Goal: Information Seeking & Learning: Learn about a topic

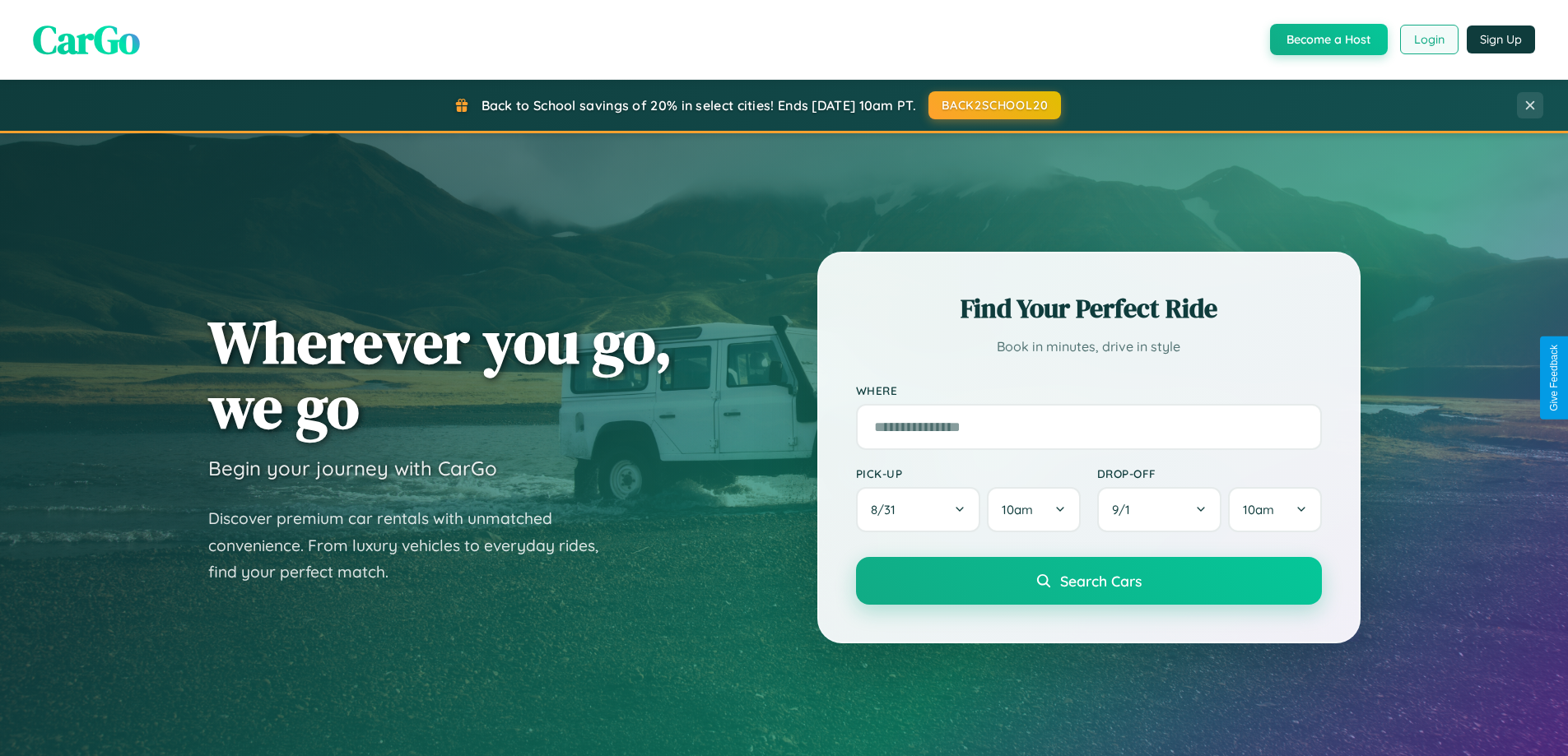
click at [1429, 40] on button "Login" at bounding box center [1429, 40] width 59 height 30
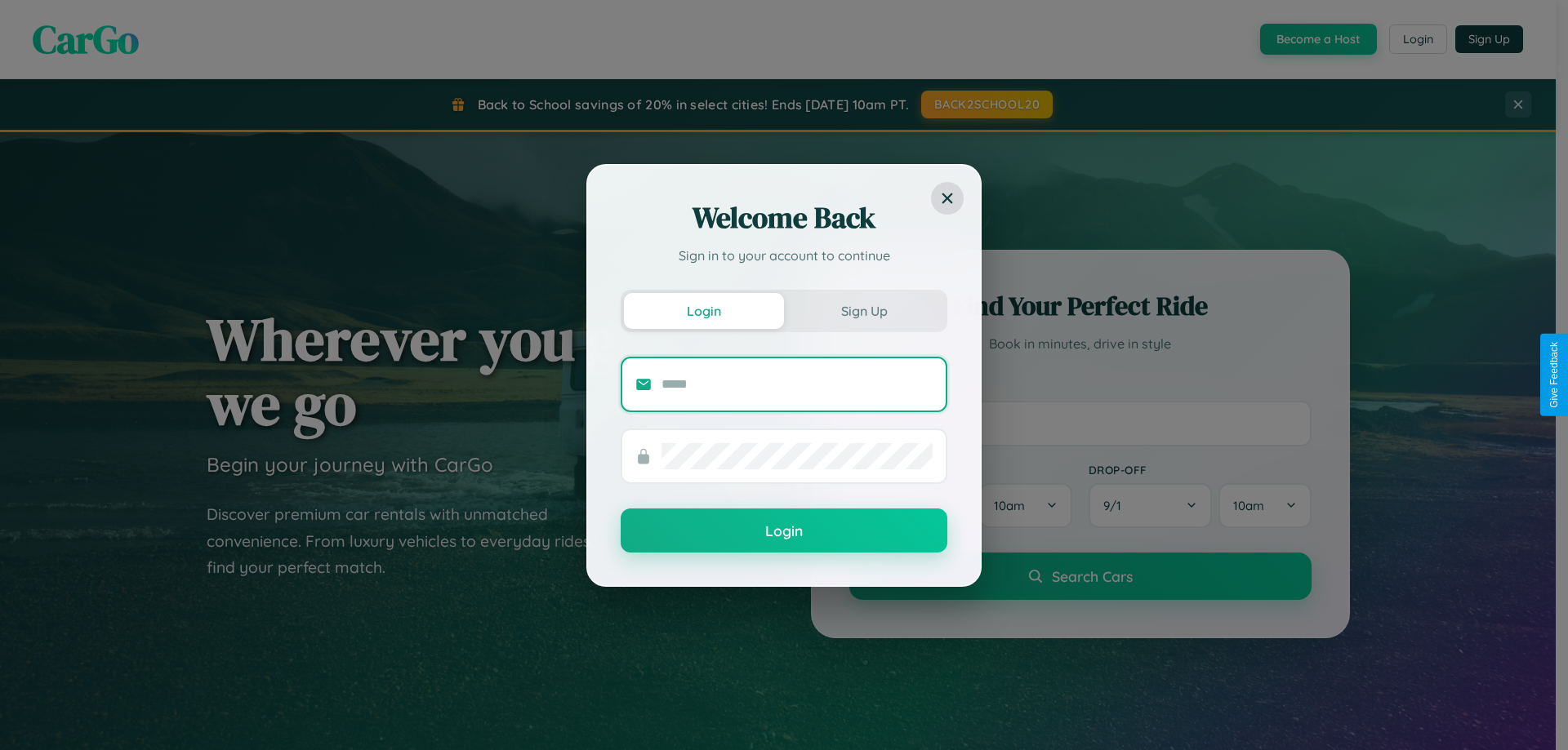
click at [797, 384] on input "text" at bounding box center [797, 384] width 271 height 26
type input "**********"
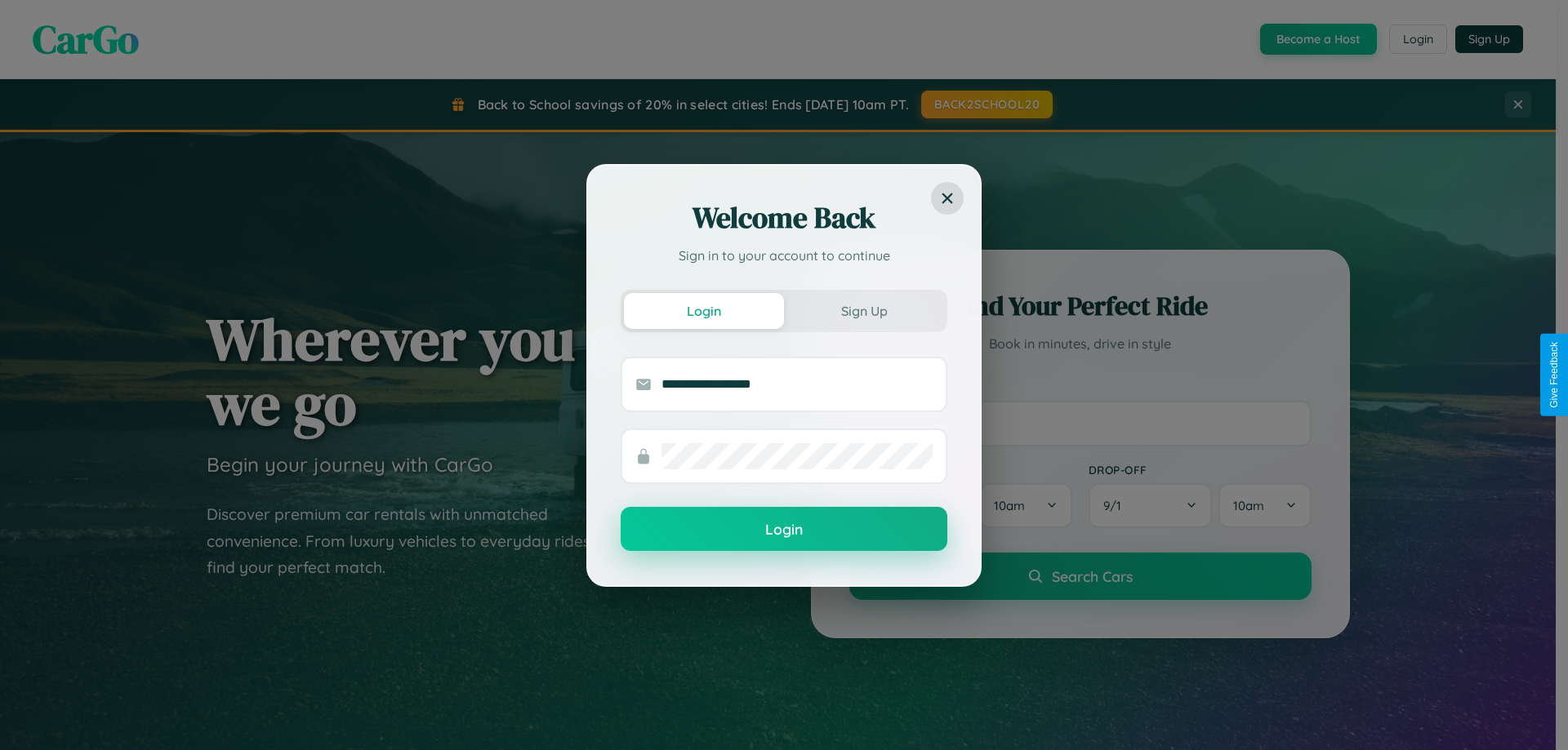
click at [784, 529] on button "Login" at bounding box center [784, 529] width 326 height 44
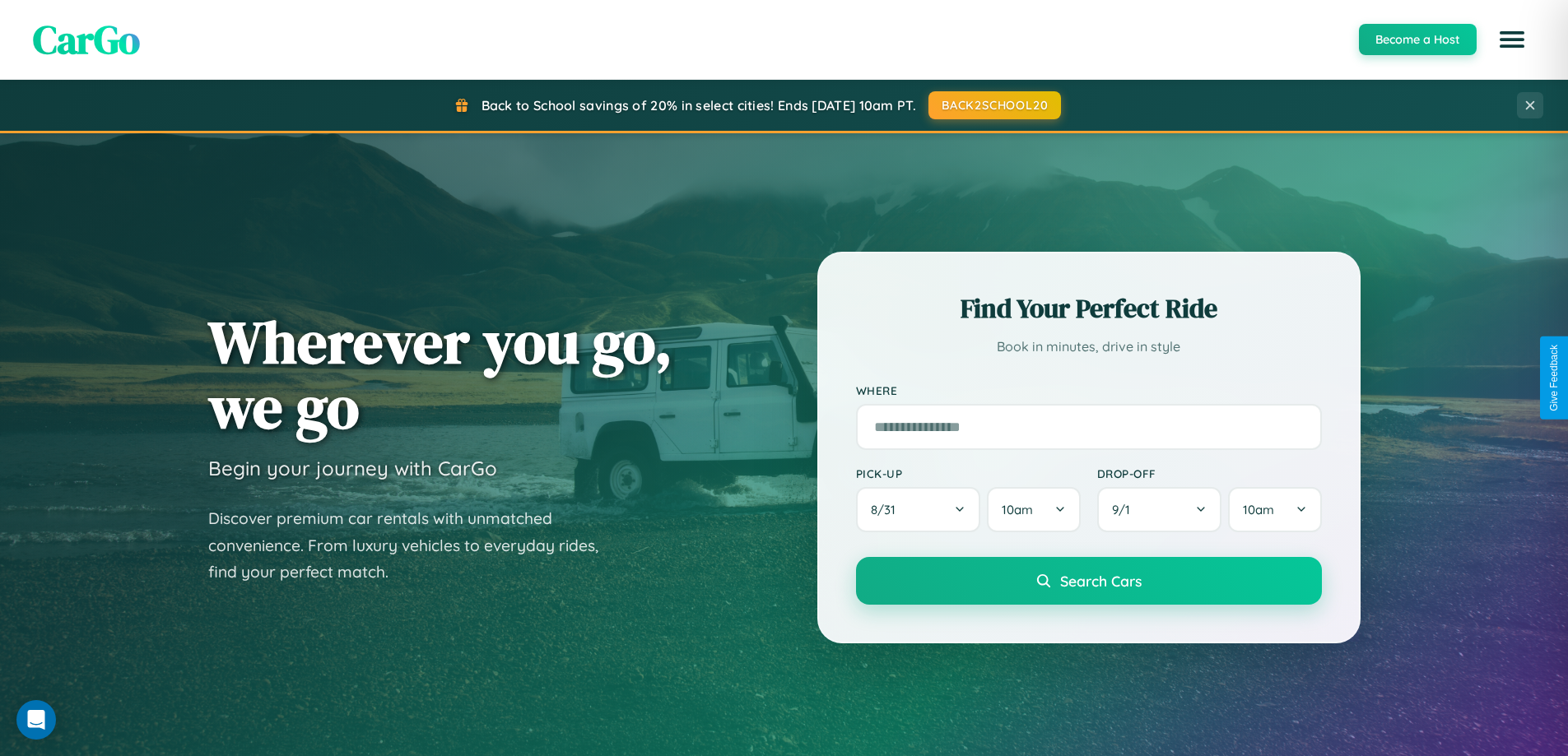
scroll to position [3167, 0]
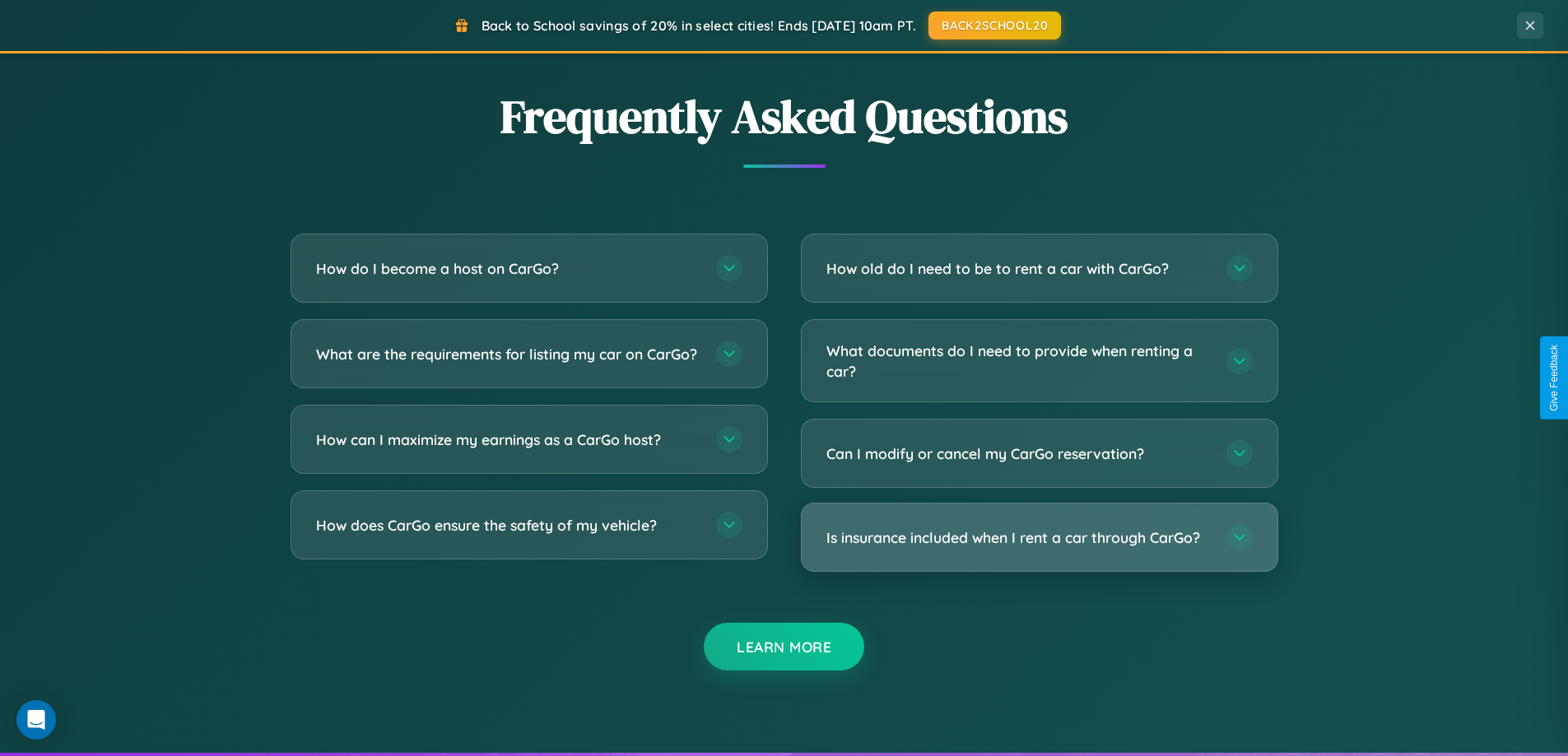
click at [1039, 538] on h3 "Is insurance included when I rent a car through CarGo?" at bounding box center [1018, 538] width 384 height 20
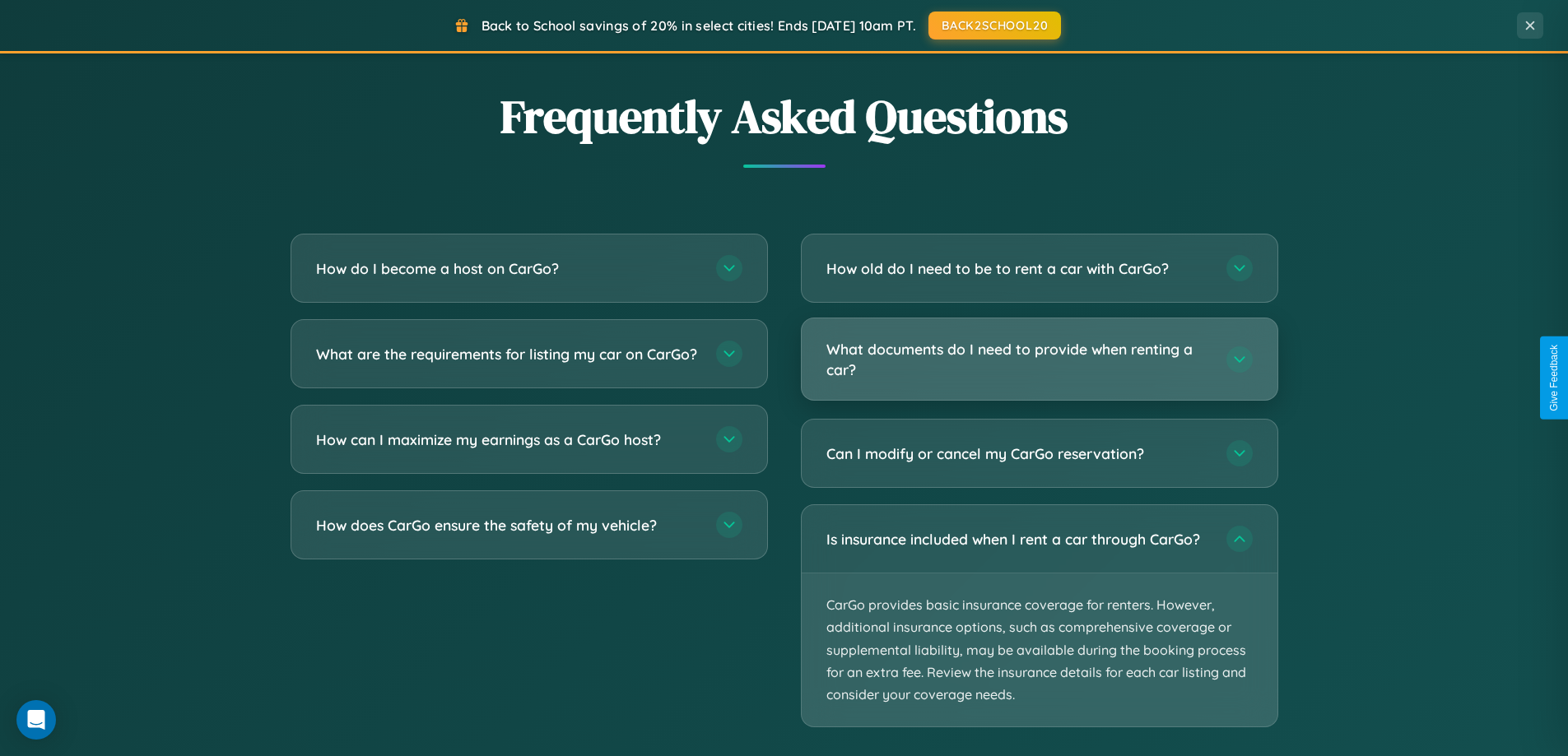
click at [1039, 360] on h3 "What documents do I need to provide when renting a car?" at bounding box center [1018, 358] width 384 height 40
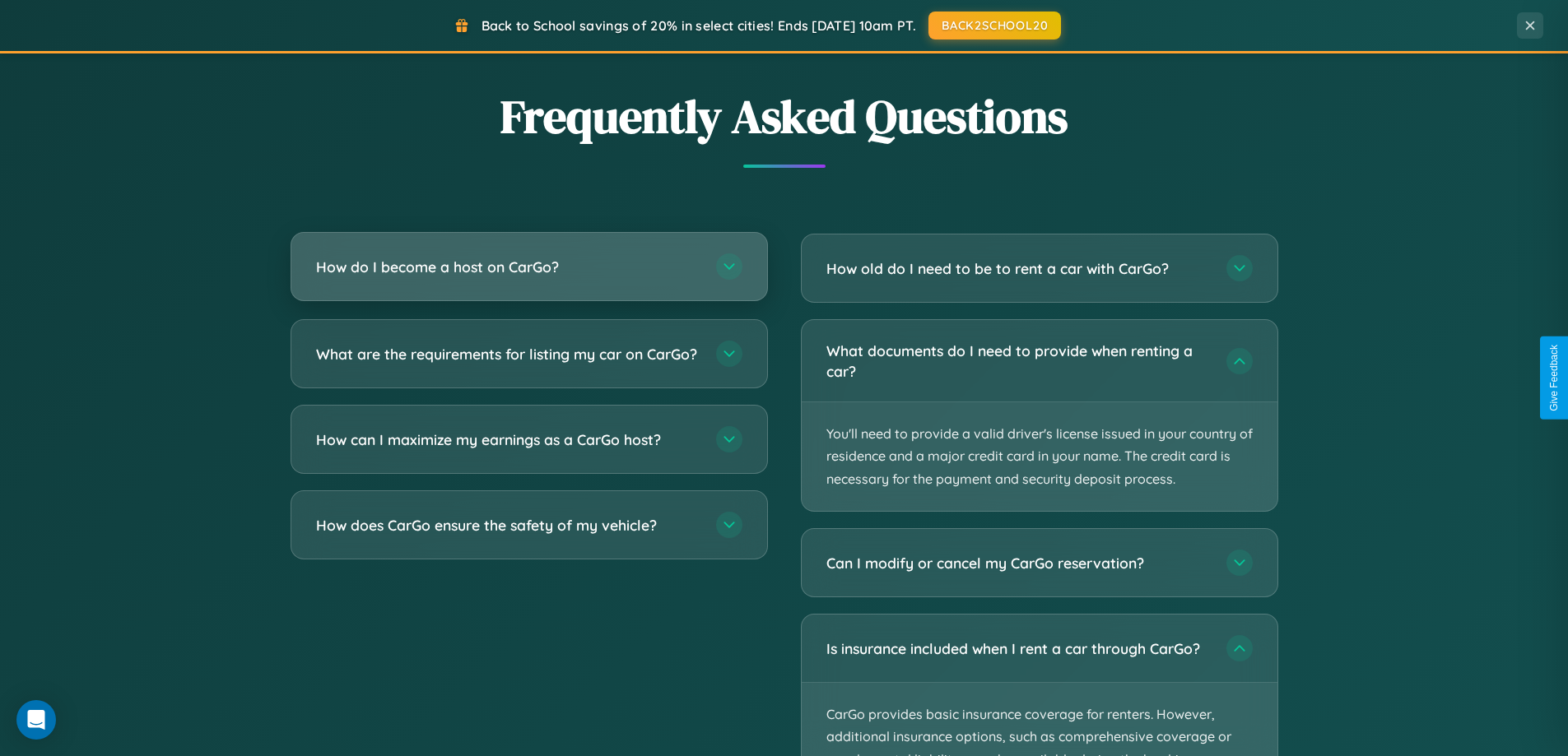
click at [529, 267] on h3 "How do I become a host on CarGo?" at bounding box center [507, 267] width 384 height 20
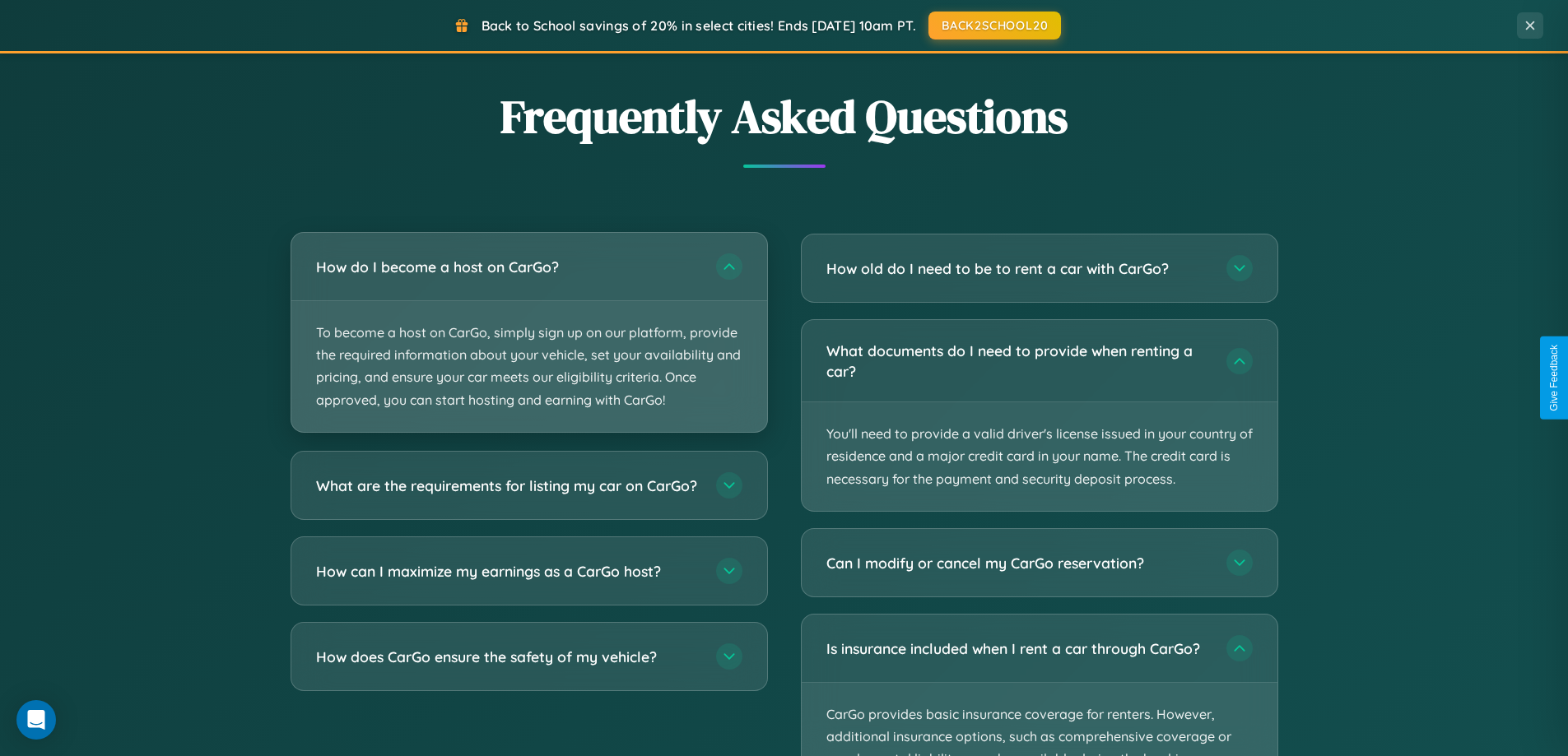
click at [529, 332] on p "To become a host on CarGo, simply sign up on our platform, provide the required…" at bounding box center [529, 366] width 476 height 131
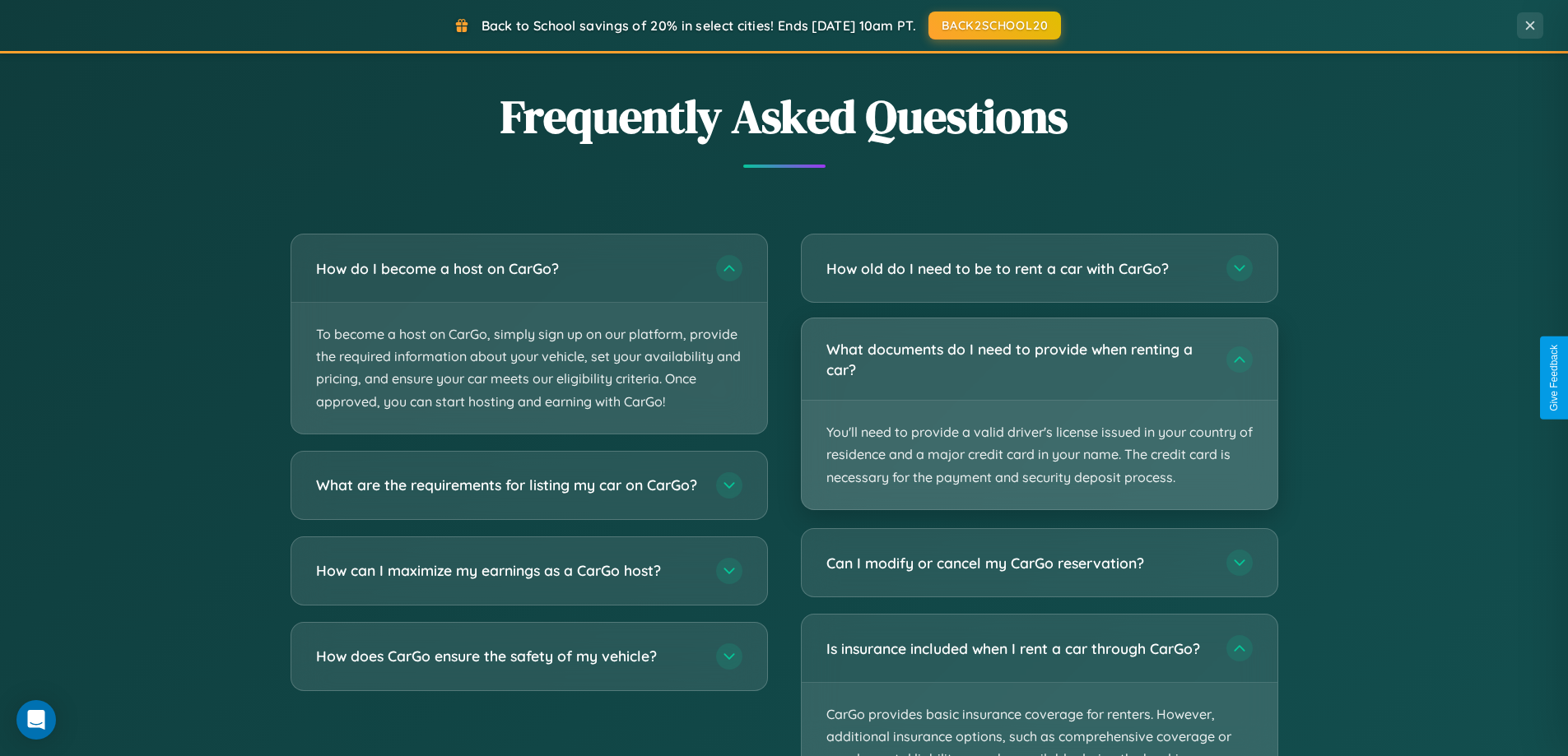
click at [1039, 415] on p "You'll need to provide a valid driver's license issued in your country of resid…" at bounding box center [1039, 455] width 476 height 109
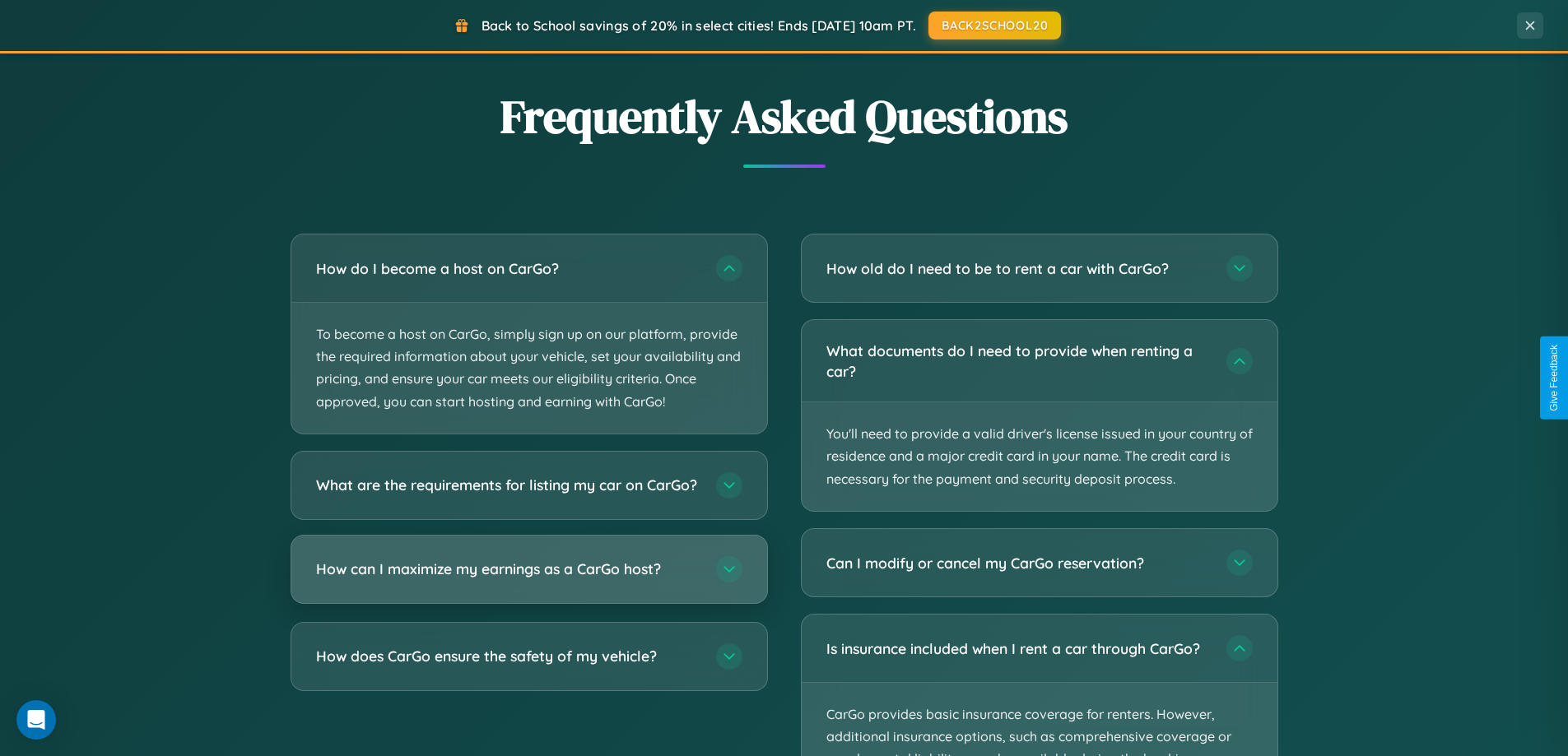
click at [529, 580] on h3 "How can I maximize my earnings as a CarGo host?" at bounding box center [507, 569] width 384 height 20
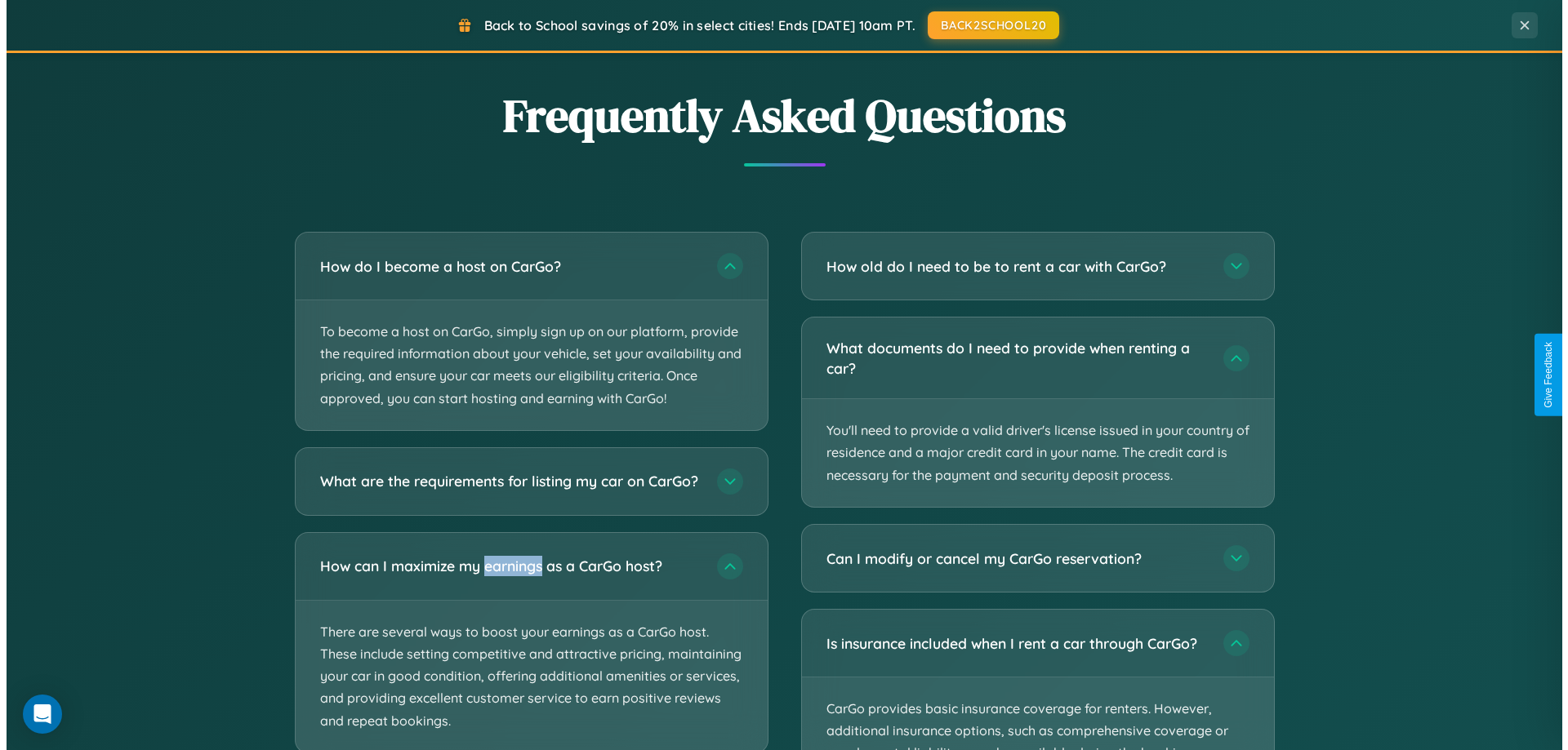
scroll to position [0, 0]
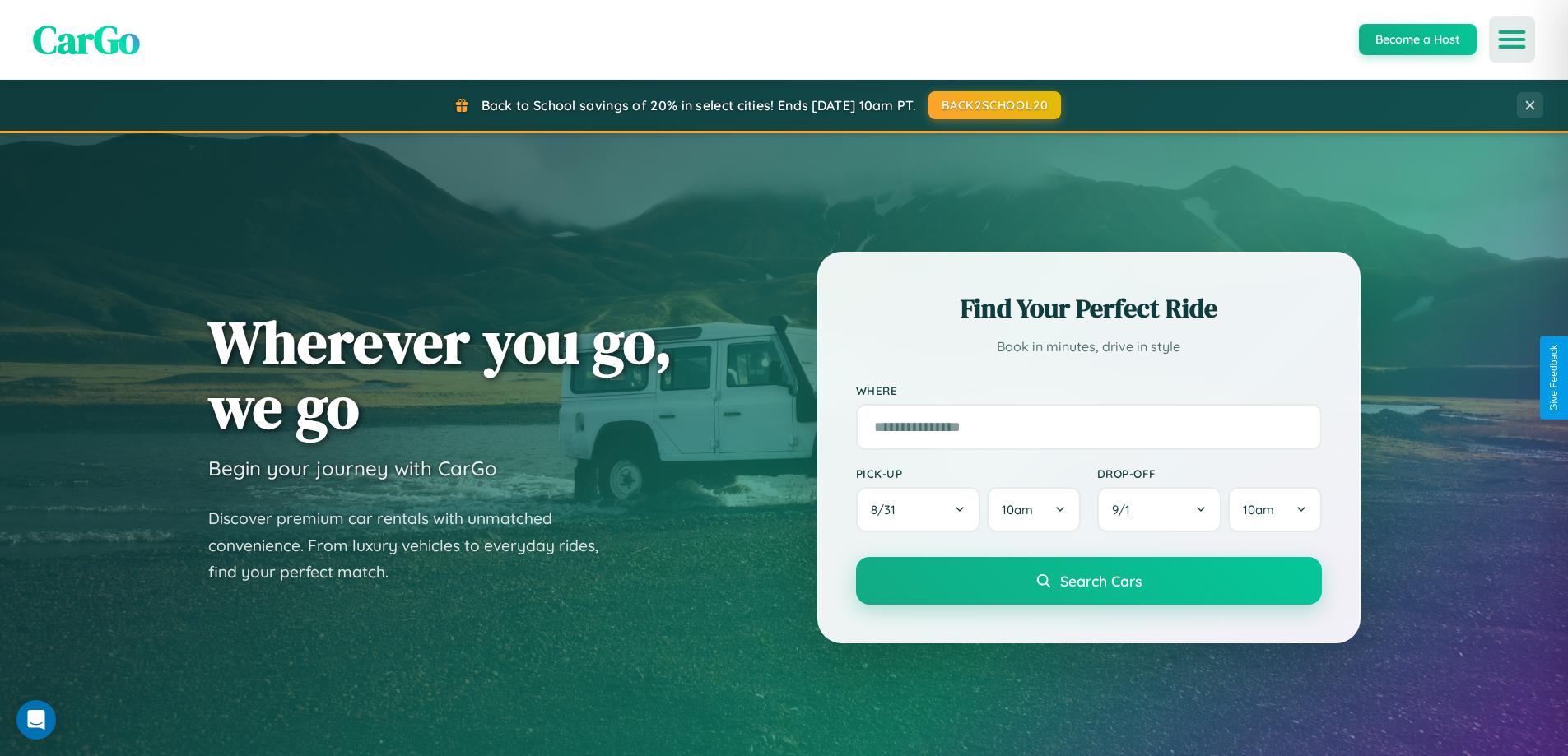
click at [1512, 40] on icon "Open menu" at bounding box center [1513, 40] width 24 height 15
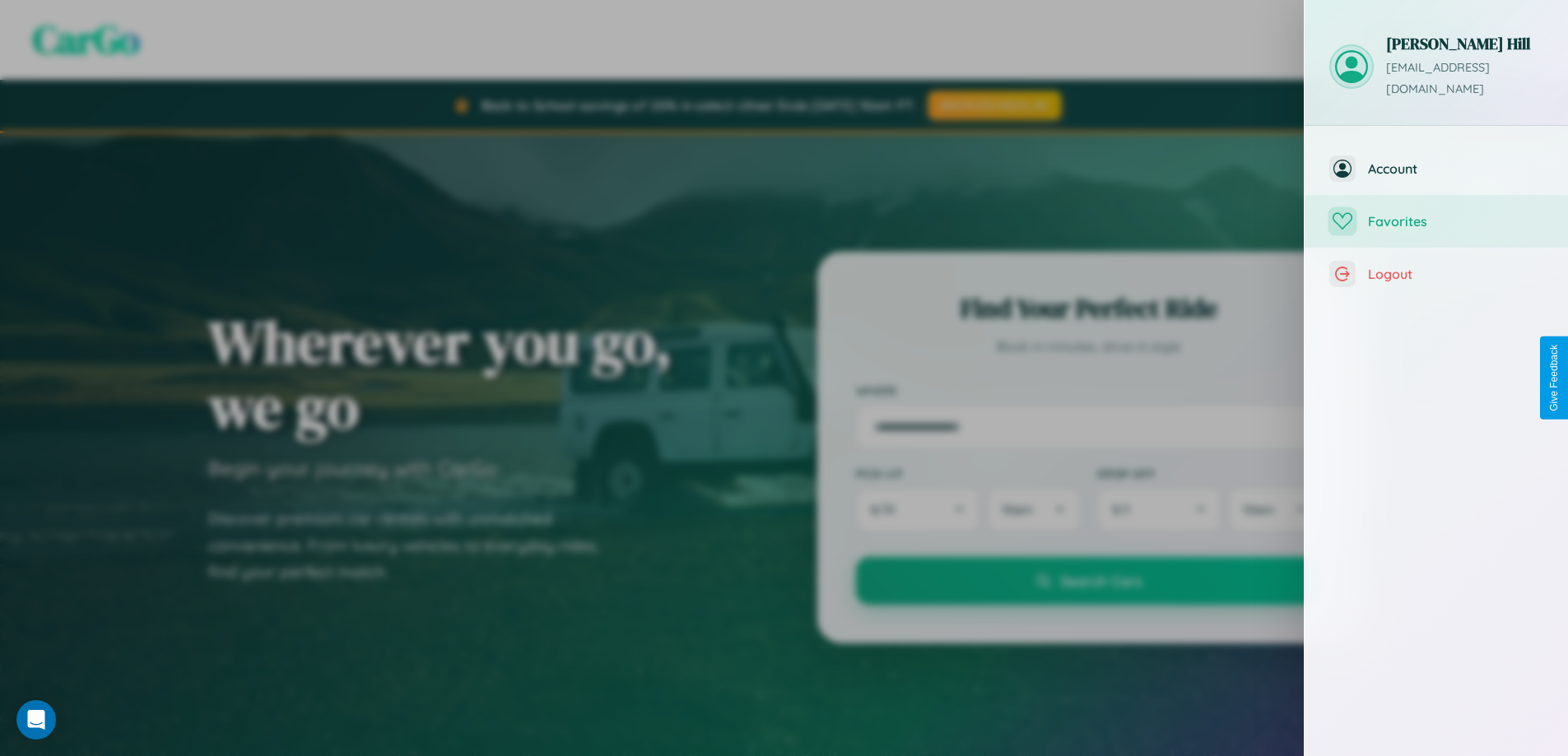
click at [1436, 214] on span "Favorites" at bounding box center [1456, 222] width 176 height 17
